Goal: Task Accomplishment & Management: Use online tool/utility

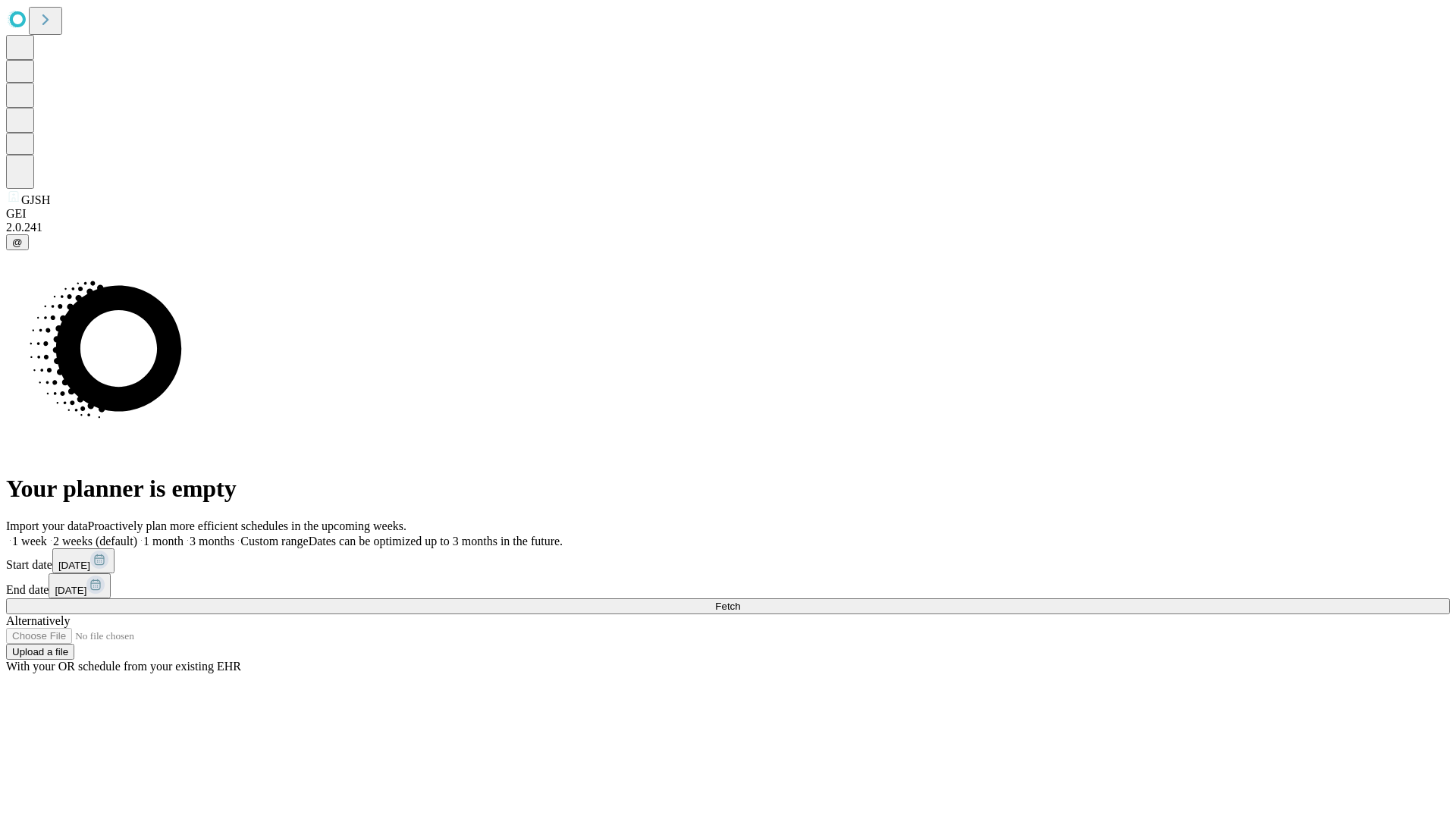
click at [740, 600] on span "Fetch" at bounding box center [728, 606] width 25 height 12
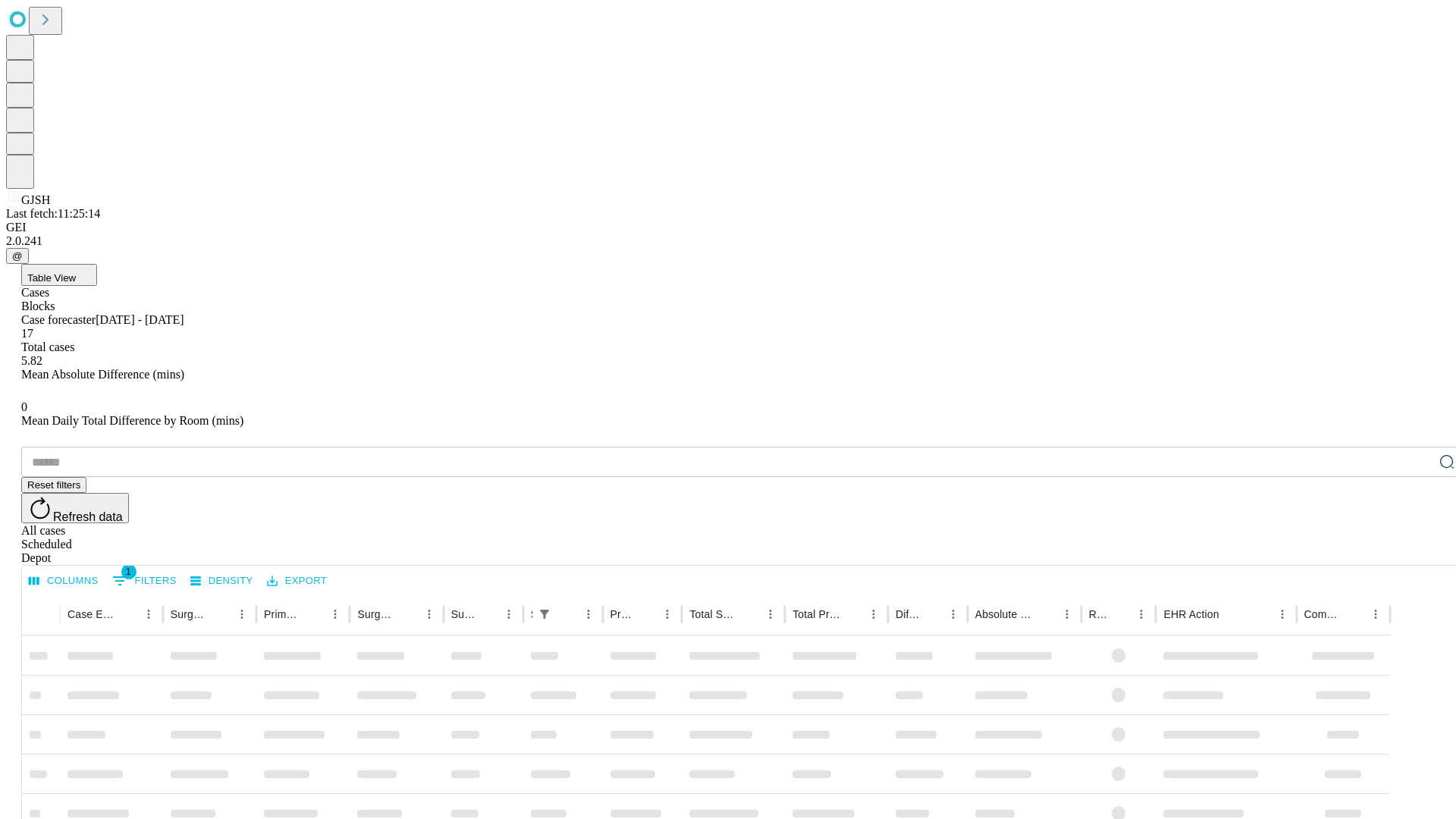
click at [1416, 552] on div "Depot" at bounding box center [743, 558] width 1444 height 13
